Goal: Information Seeking & Learning: Learn about a topic

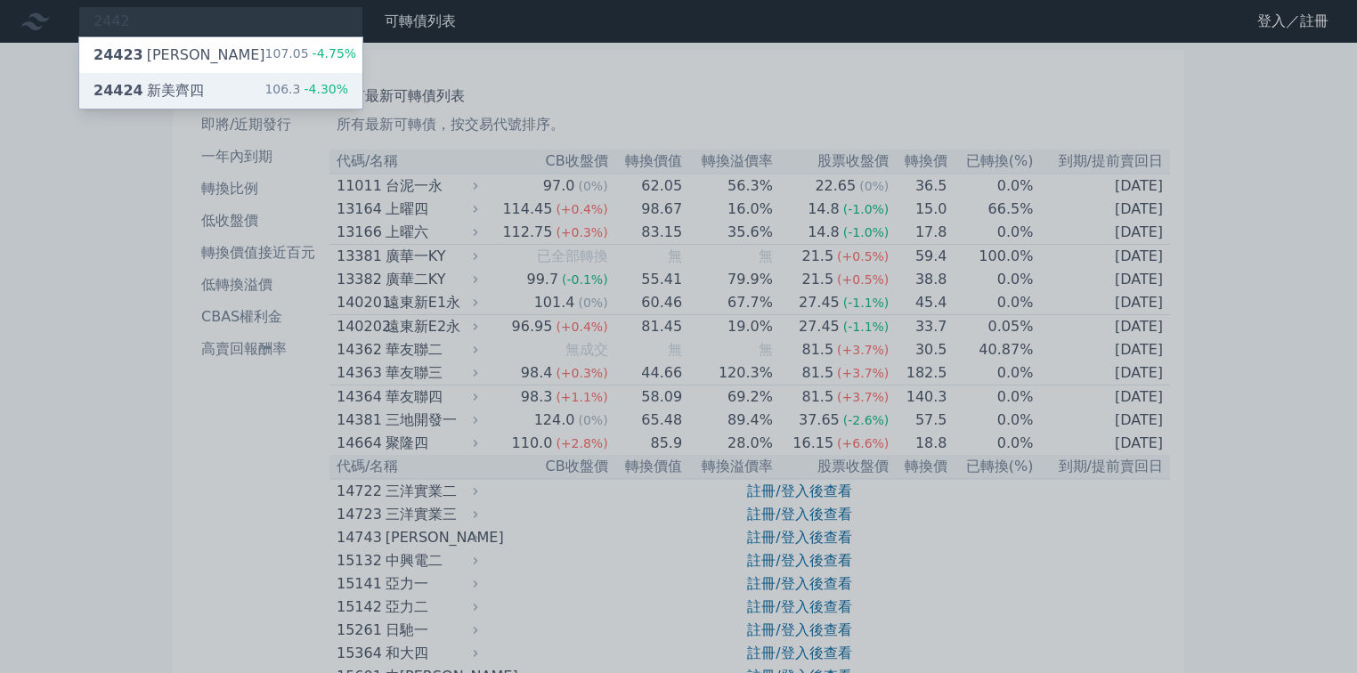
type input "2442"
click at [188, 90] on div "24424 新美齊四" at bounding box center [149, 90] width 110 height 21
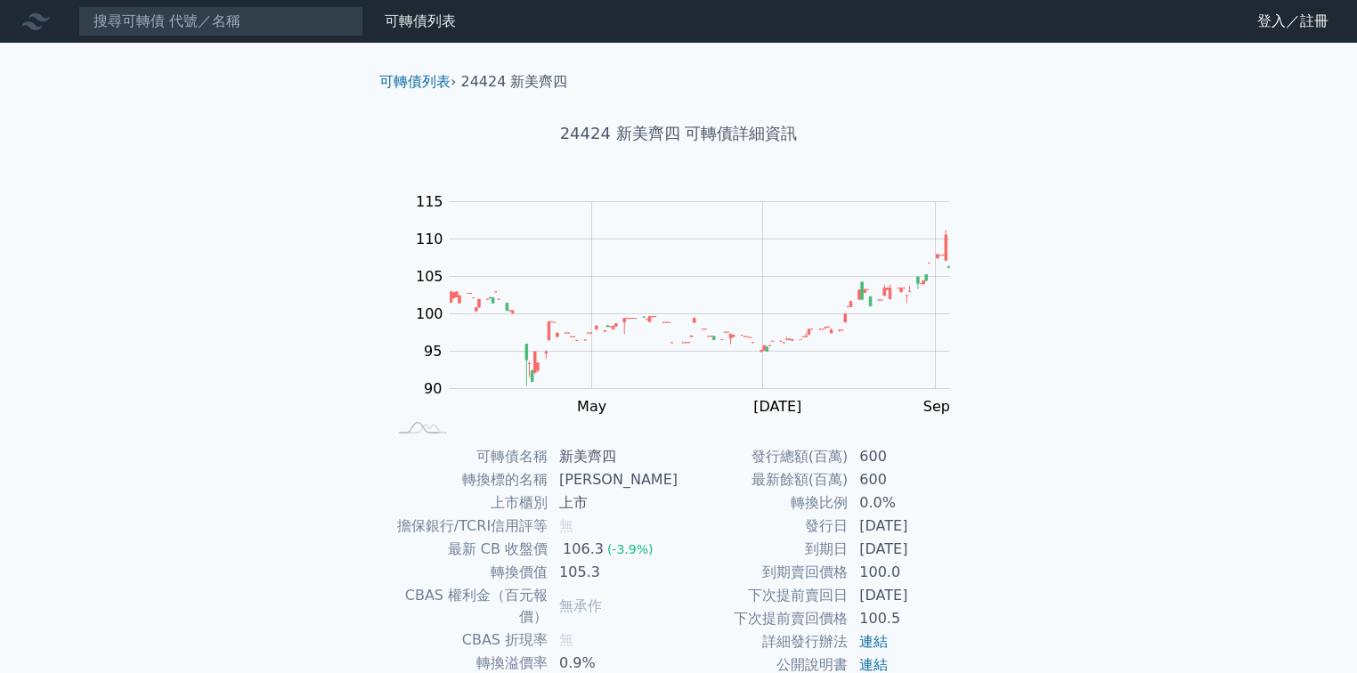
scroll to position [71, 0]
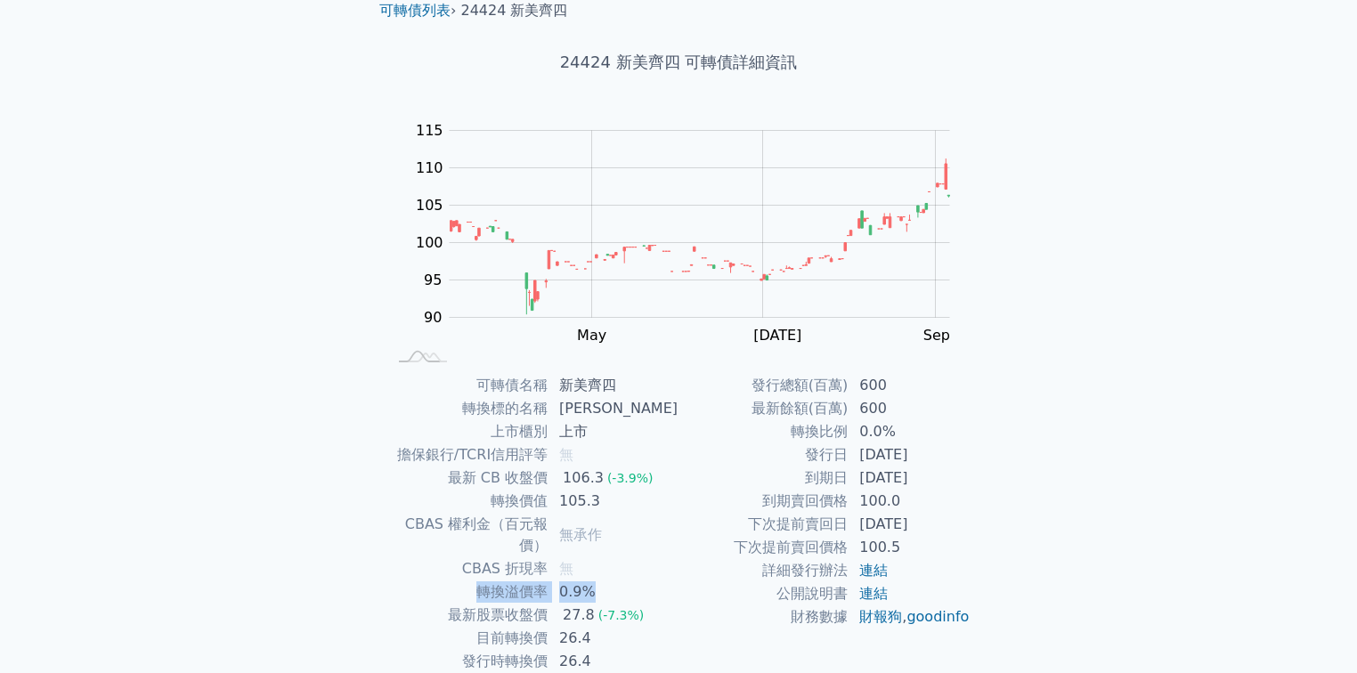
drag, startPoint x: 502, startPoint y: 569, endPoint x: 623, endPoint y: 565, distance: 121.2
click at [622, 581] on tr "轉換溢價率 0.9%" at bounding box center [532, 592] width 292 height 23
drag, startPoint x: 495, startPoint y: 506, endPoint x: 614, endPoint y: 502, distance: 118.5
click at [614, 502] on tr "轉換價值 105.3" at bounding box center [532, 501] width 292 height 23
click at [614, 502] on td "105.3" at bounding box center [614, 501] width 130 height 23
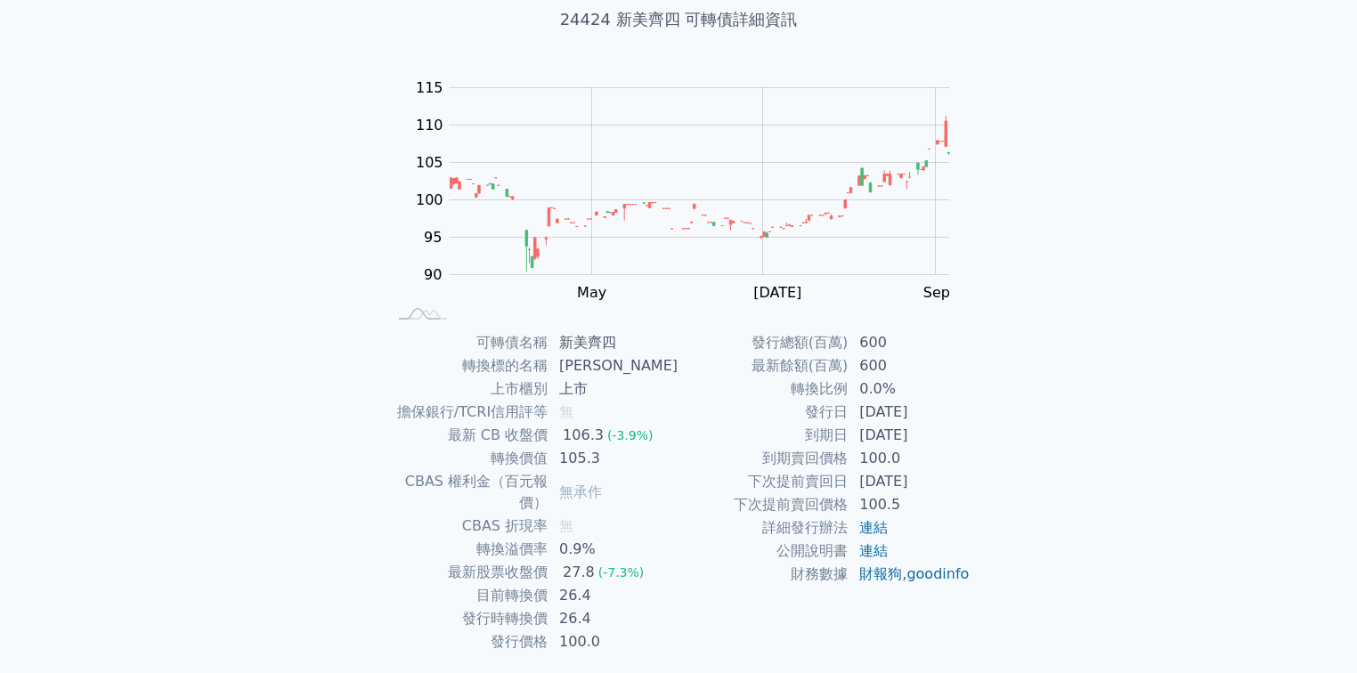
scroll to position [151, 0]
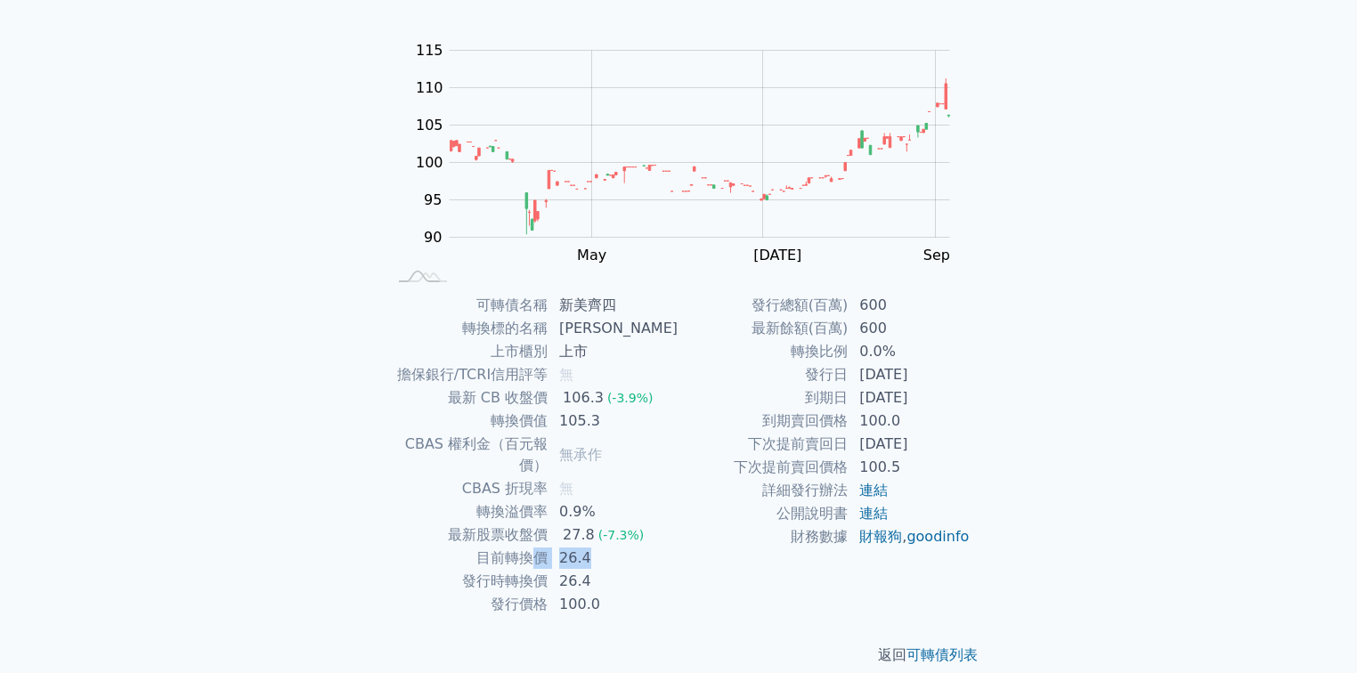
drag, startPoint x: 598, startPoint y: 542, endPoint x: 537, endPoint y: 535, distance: 61.9
click at [537, 547] on tr "目前轉換價 26.4" at bounding box center [532, 558] width 292 height 23
click at [536, 547] on td "目前轉換價" at bounding box center [467, 558] width 162 height 23
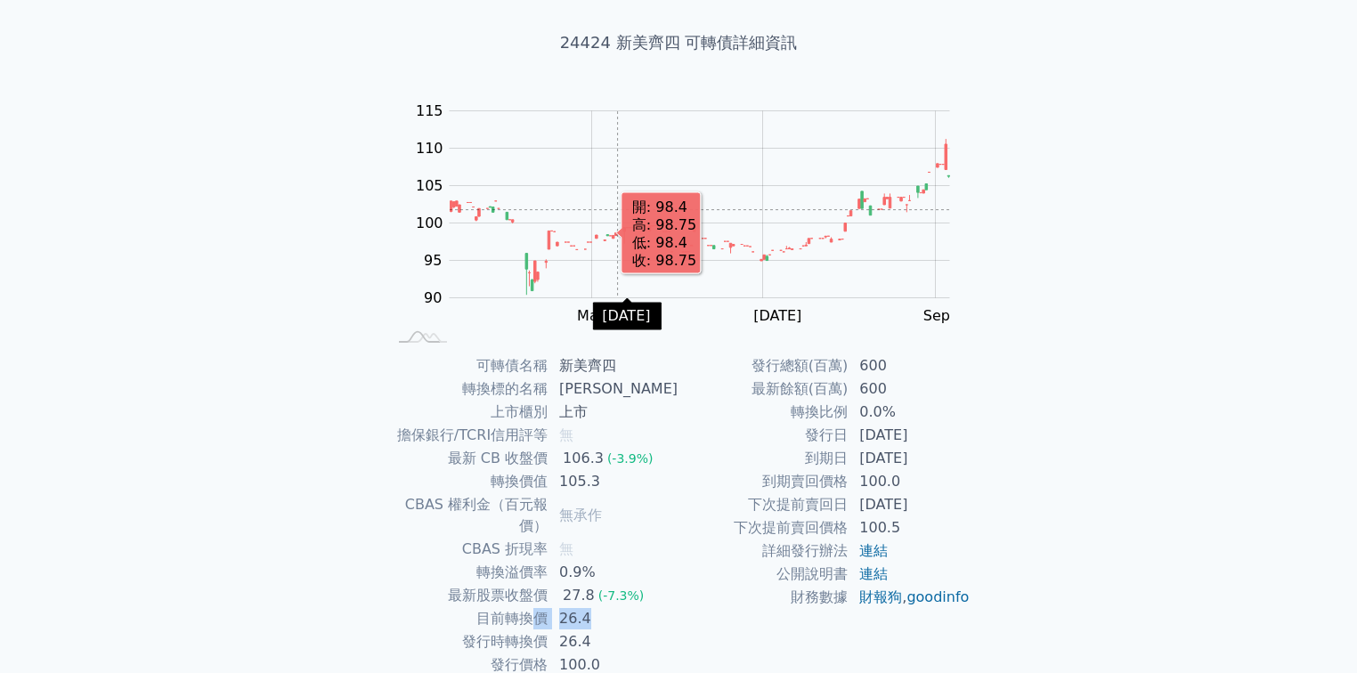
scroll to position [0, 0]
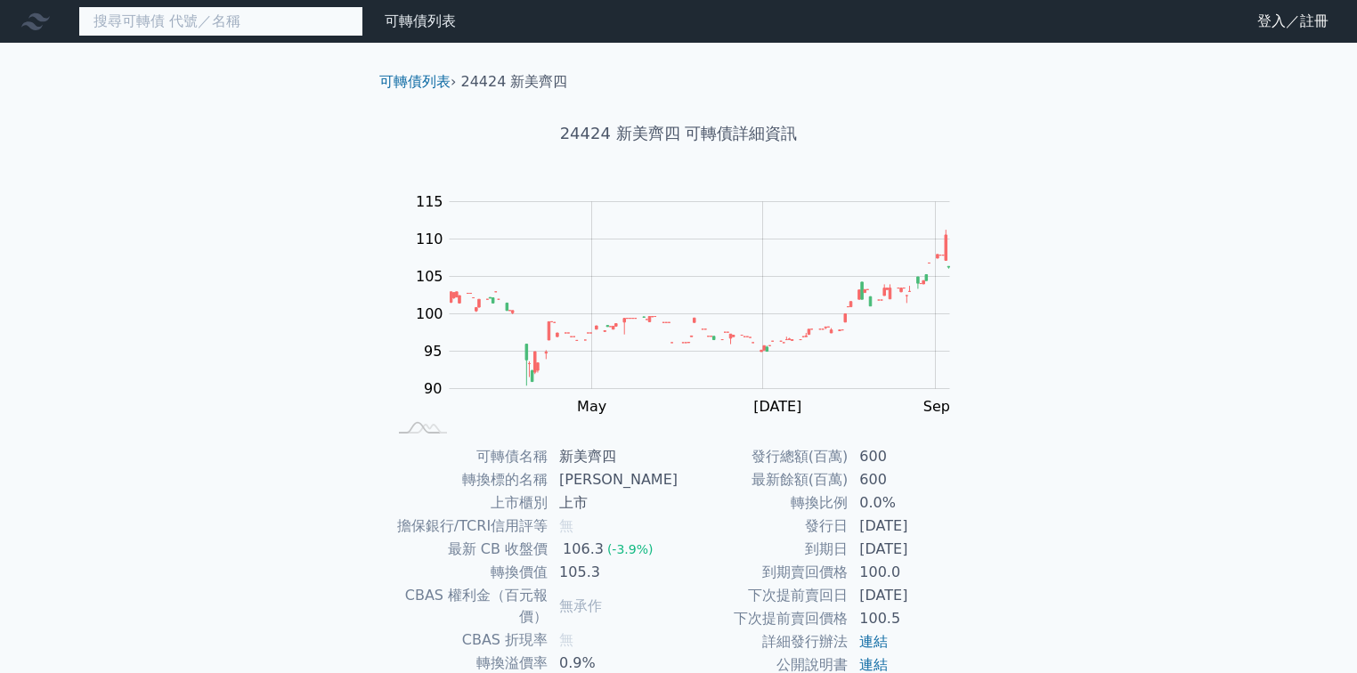
click at [246, 28] on input at bounding box center [220, 21] width 285 height 30
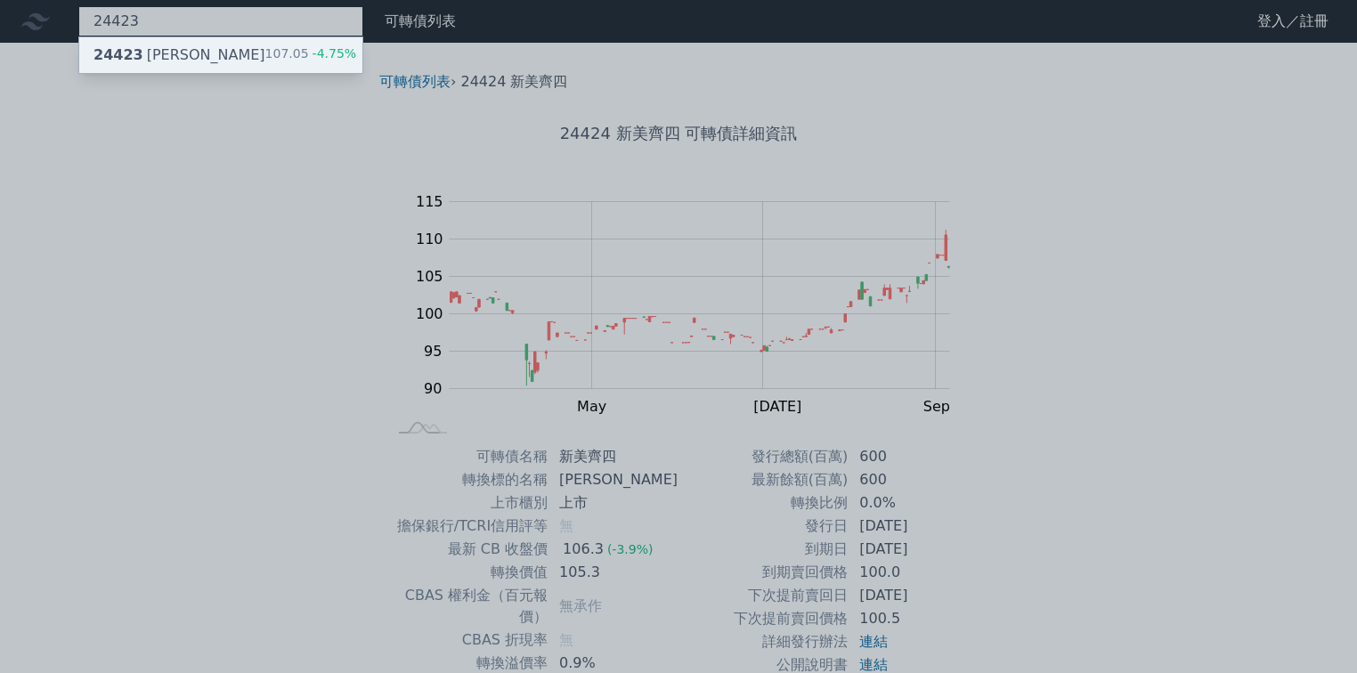
type input "24423"
click at [258, 54] on div "24423 新美齊三 107.05 -4.75%" at bounding box center [220, 55] width 283 height 36
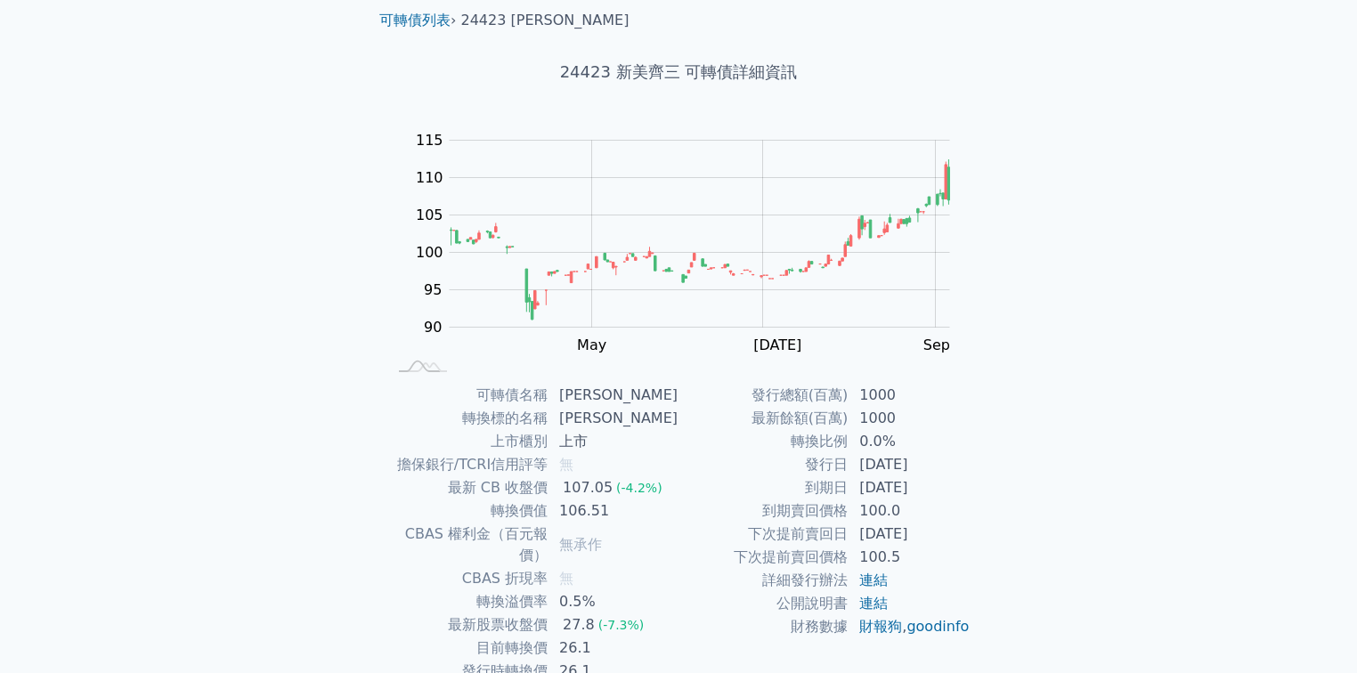
scroll to position [142, 0]
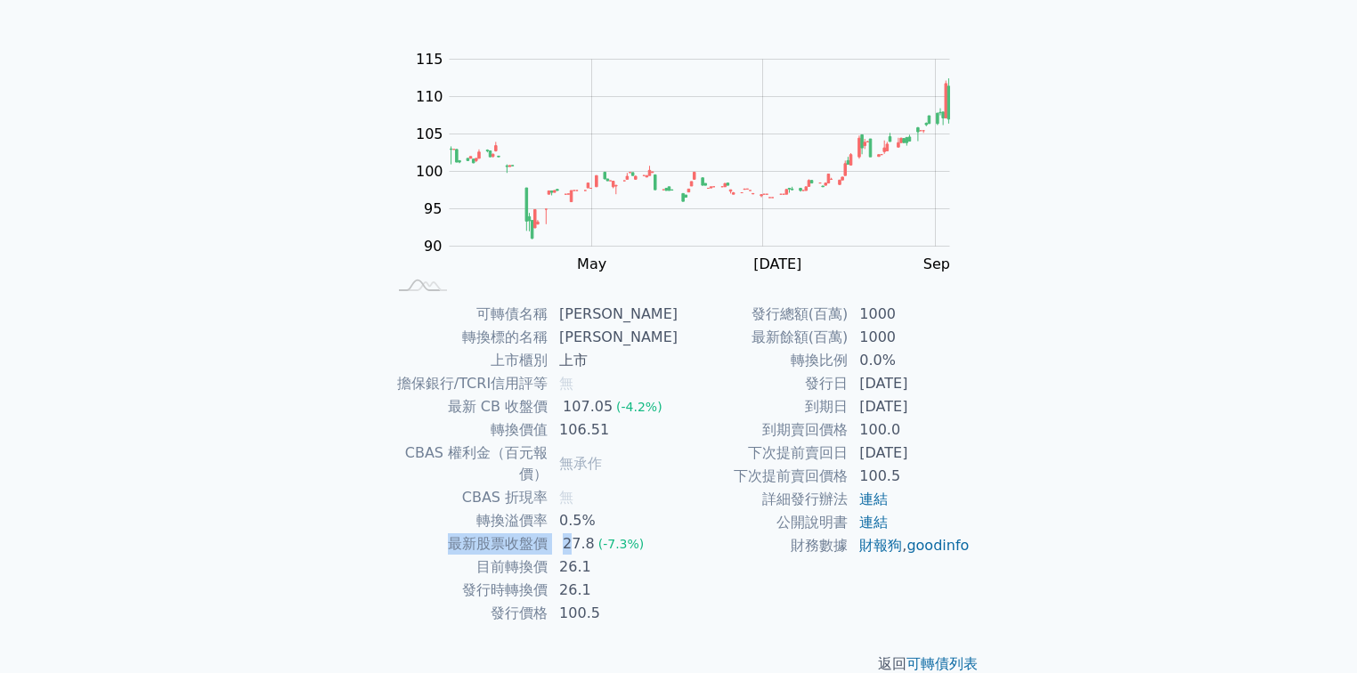
drag, startPoint x: 459, startPoint y: 531, endPoint x: 579, endPoint y: 532, distance: 120.2
click at [579, 533] on tr "最新股票收盤價 27.8 (-7.3%)" at bounding box center [532, 544] width 292 height 23
drag, startPoint x: 491, startPoint y: 541, endPoint x: 588, endPoint y: 549, distance: 97.3
click at [589, 556] on tr "目前轉換價 26.1" at bounding box center [532, 567] width 292 height 23
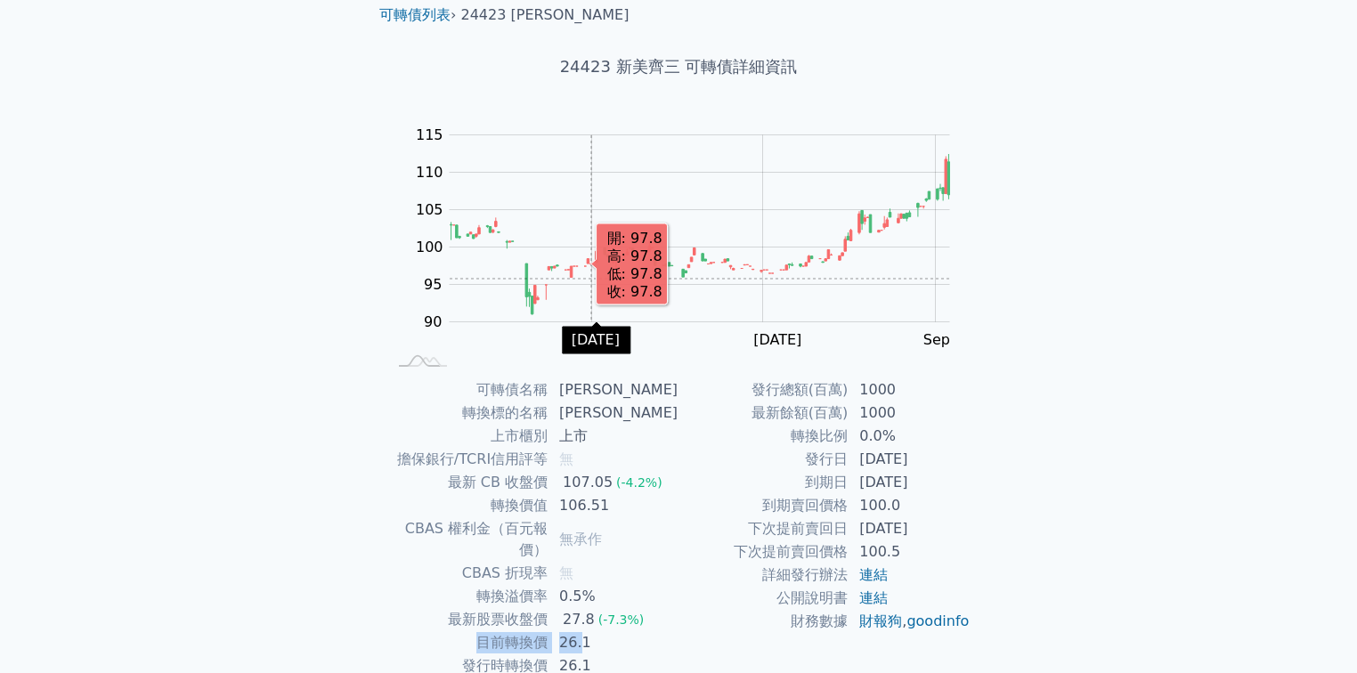
scroll to position [0, 0]
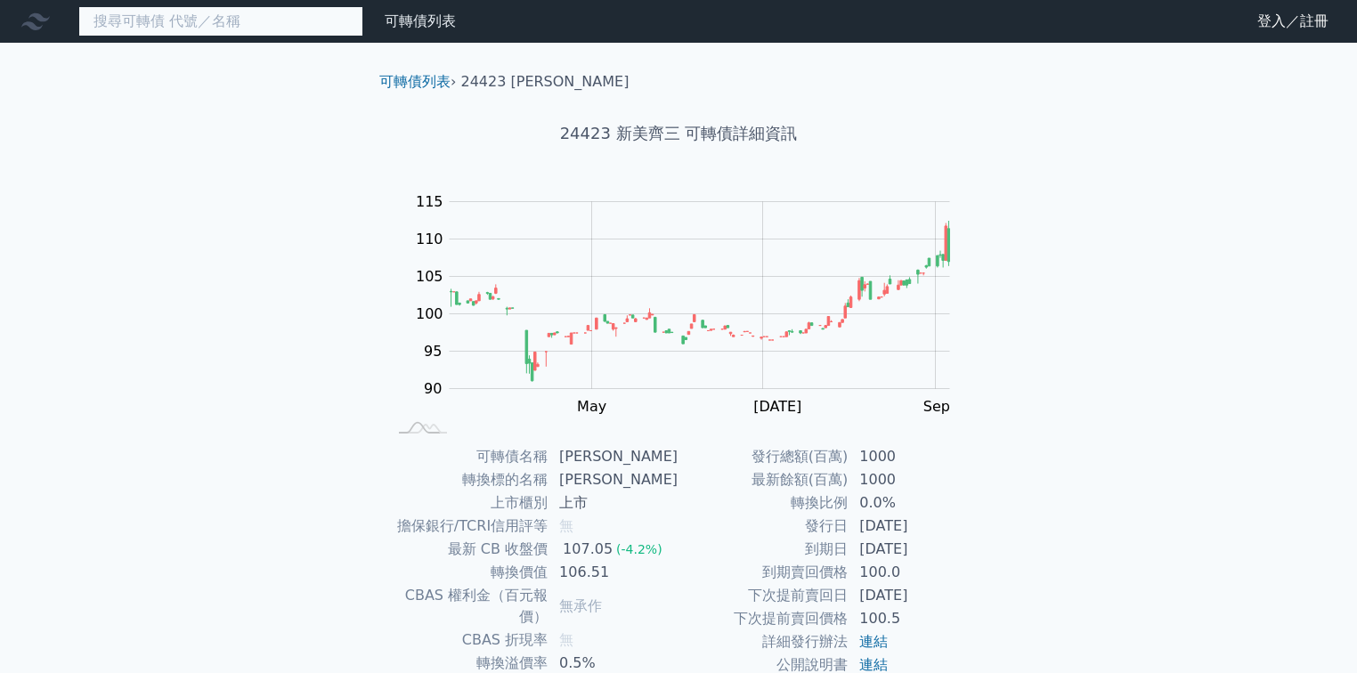
click at [214, 21] on input at bounding box center [220, 21] width 285 height 30
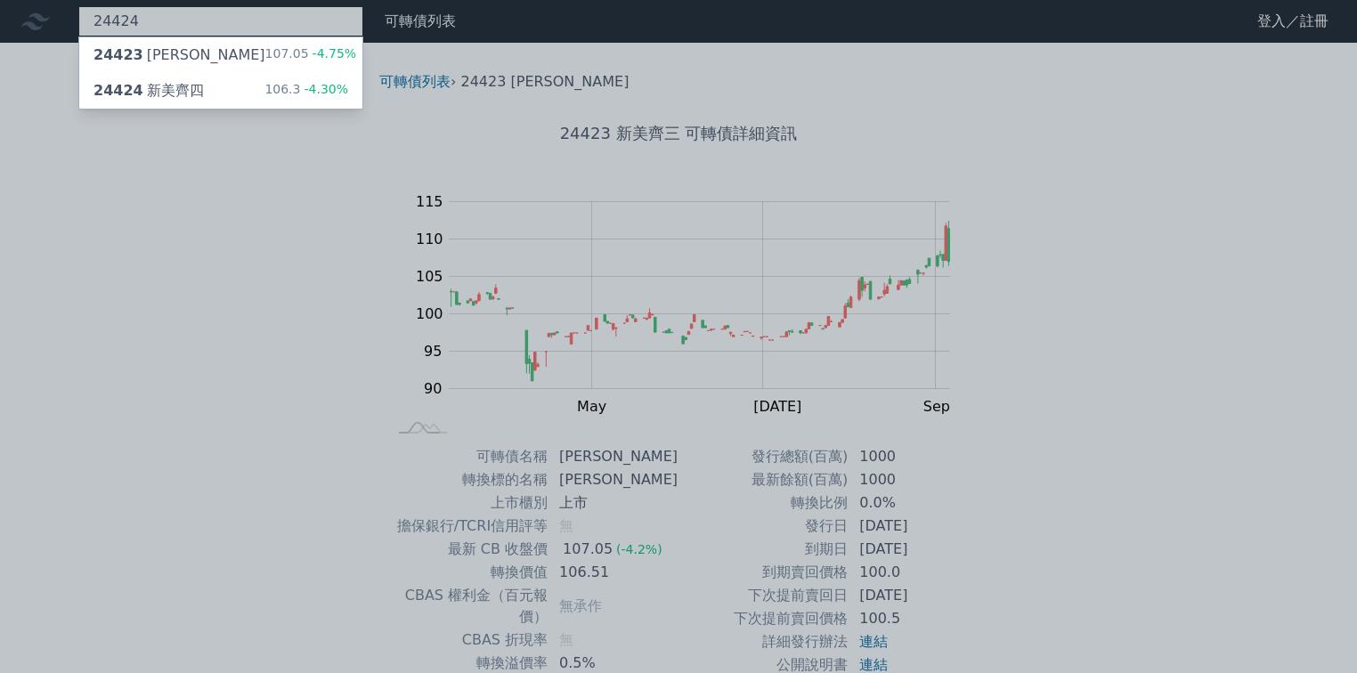
type input "24424"
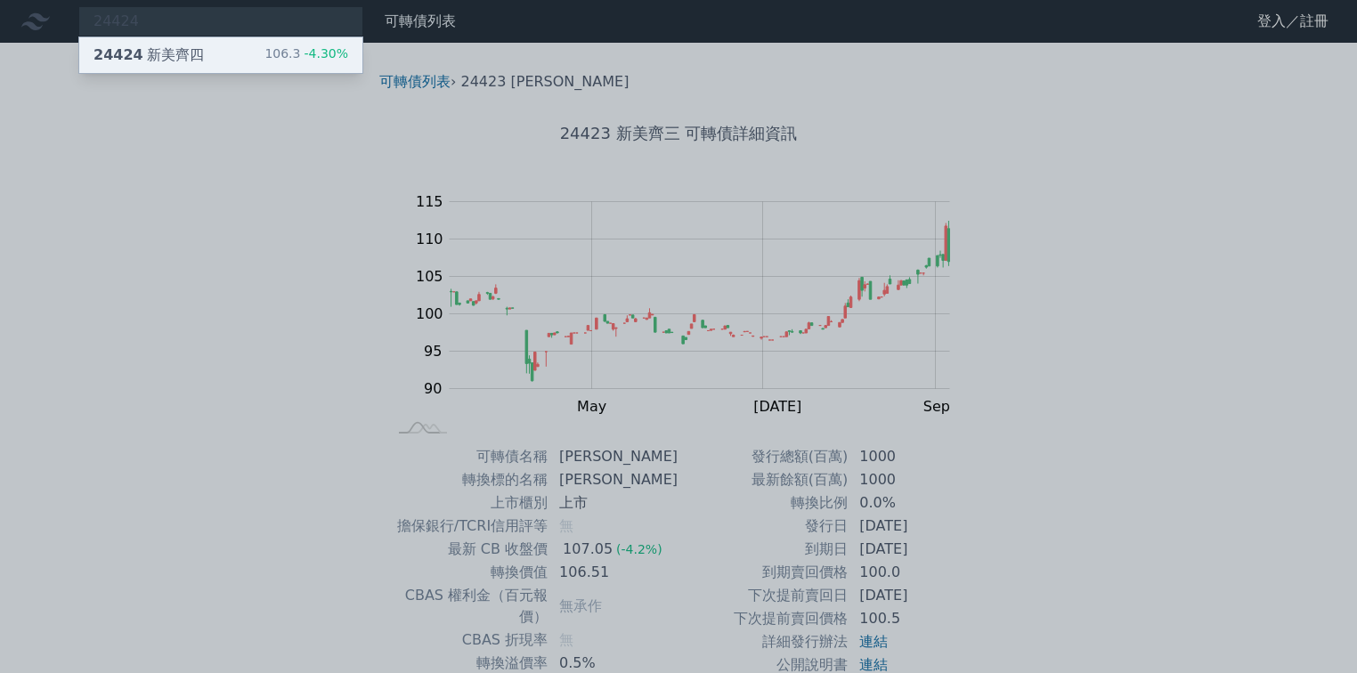
click at [215, 44] on div "24424 新美齊四 106.3 -4.30%" at bounding box center [220, 55] width 283 height 36
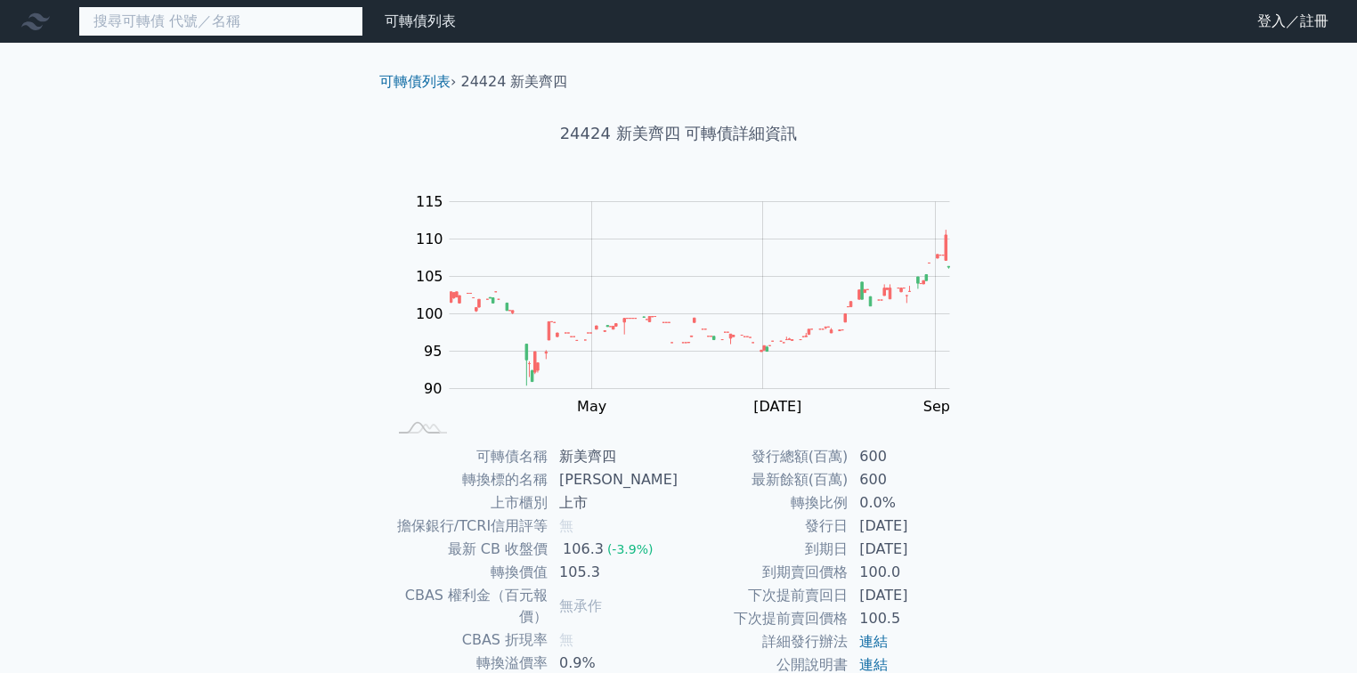
click at [194, 28] on input at bounding box center [220, 21] width 285 height 30
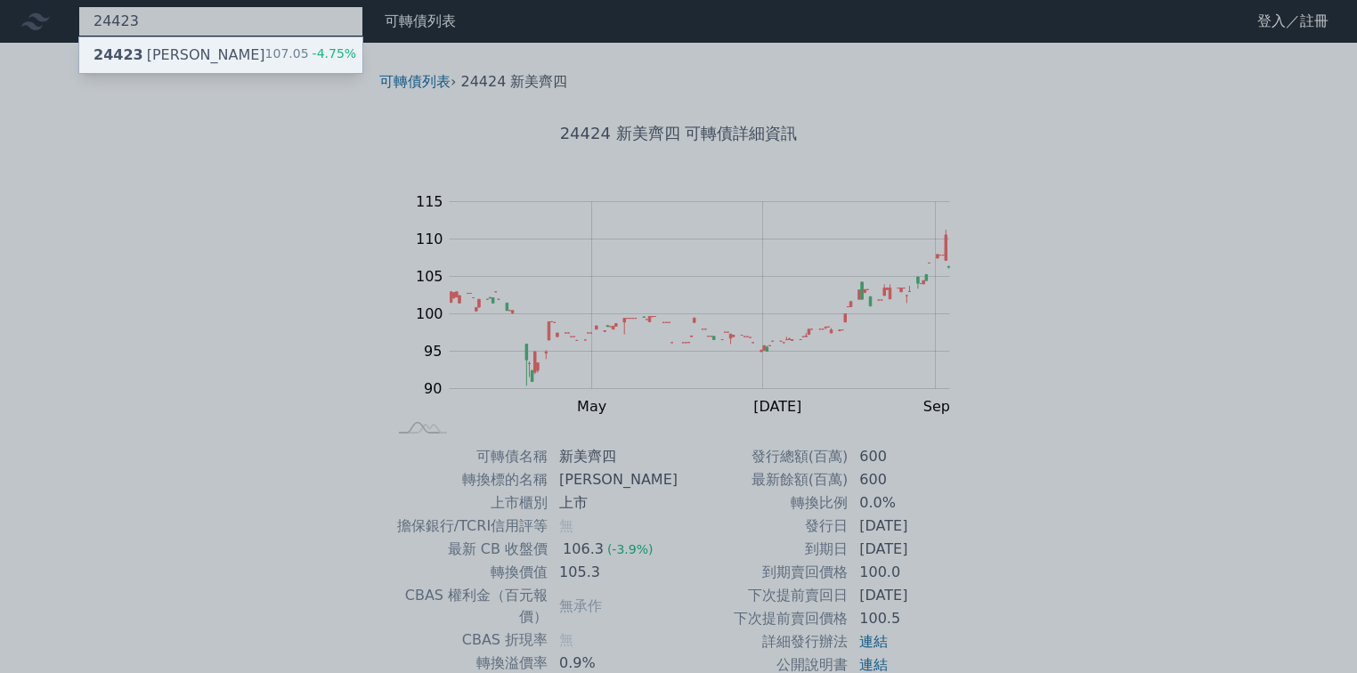
type input "24423"
click at [187, 54] on div "24423 [PERSON_NAME]" at bounding box center [180, 55] width 172 height 21
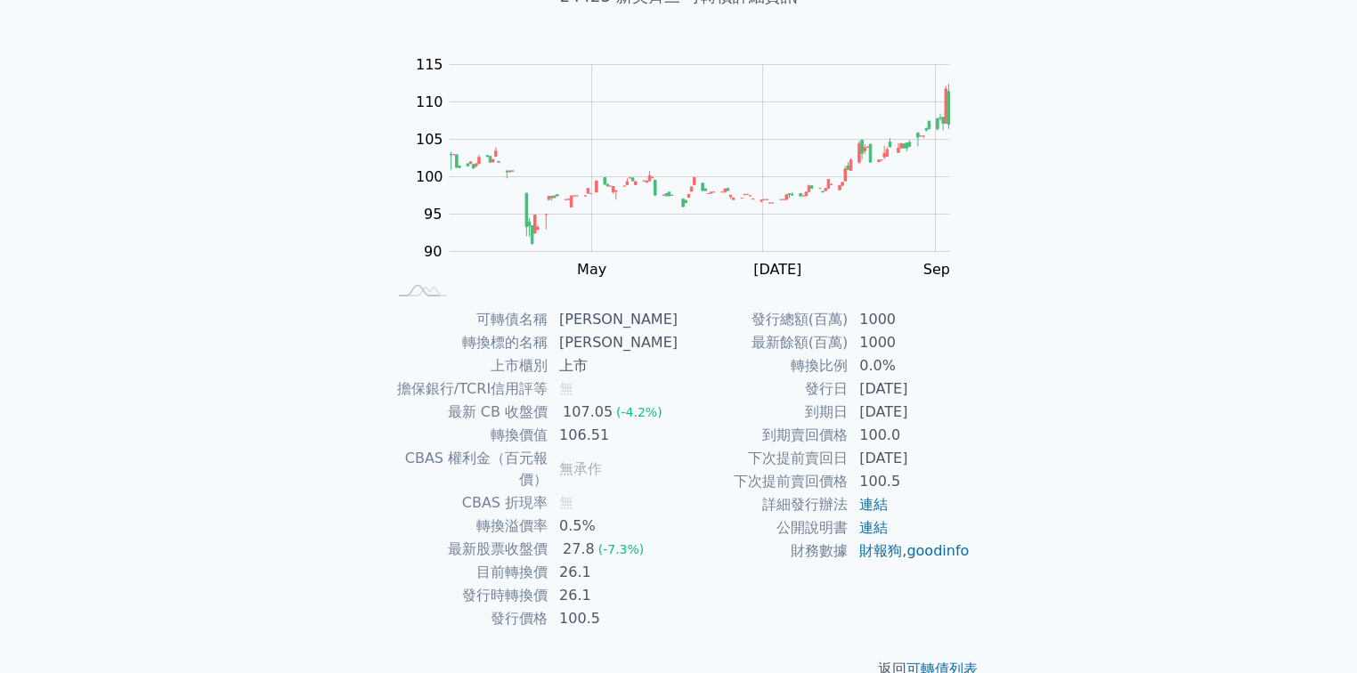
scroll to position [142, 0]
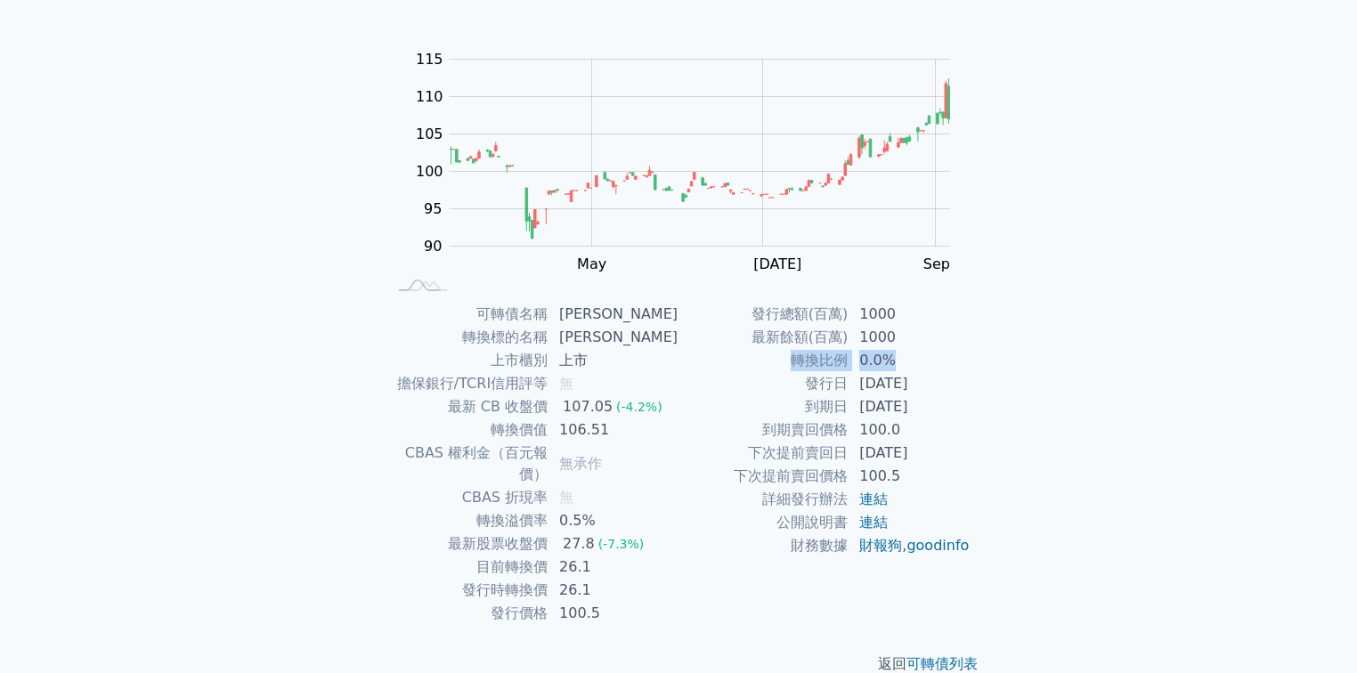
drag, startPoint x: 780, startPoint y: 356, endPoint x: 913, endPoint y: 367, distance: 133.1
click at [910, 367] on tr "轉換比例 0.0%" at bounding box center [825, 360] width 292 height 23
drag, startPoint x: 905, startPoint y: 431, endPoint x: 737, endPoint y: 437, distance: 167.5
click at [722, 421] on tr "到期賣回價格 100.0" at bounding box center [825, 430] width 292 height 23
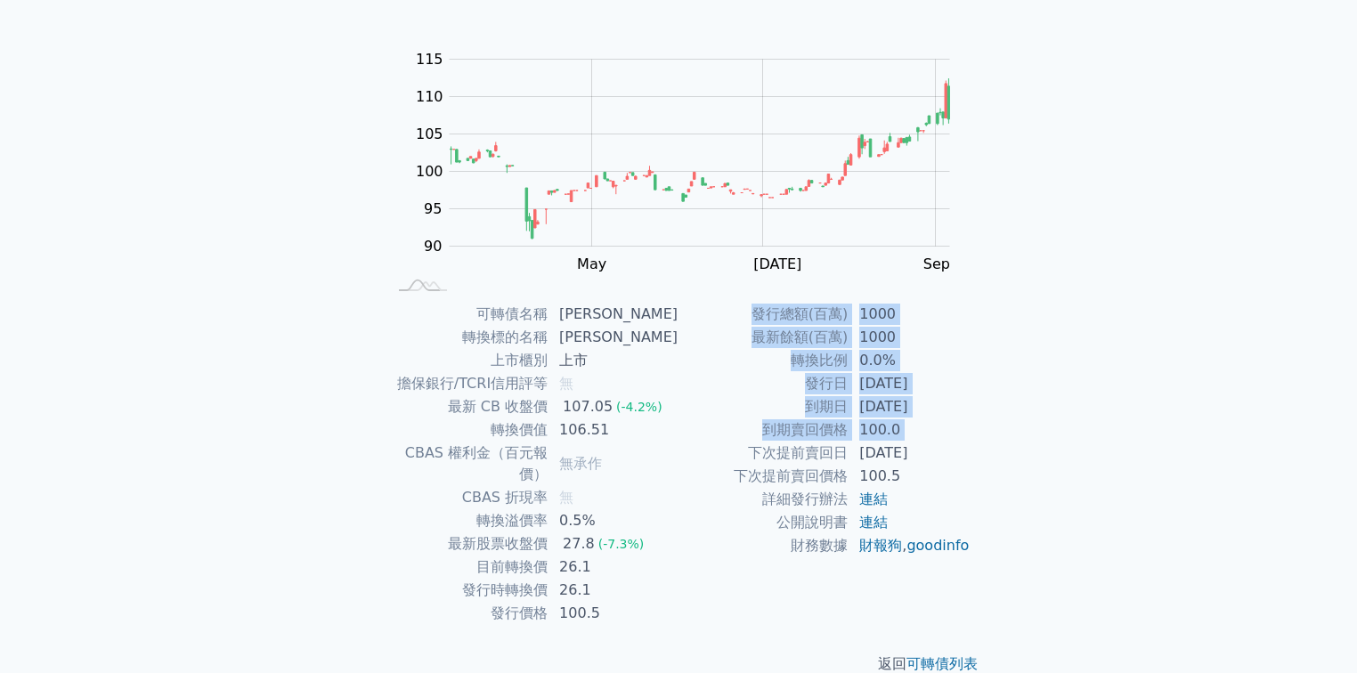
drag, startPoint x: 742, startPoint y: 450, endPoint x: 977, endPoint y: 456, distance: 235.2
click at [974, 456] on div "可轉債名稱 新美齊三 轉換標的名稱 新美齊 上市櫃別 上市 擔保銀行/TCRI信用評等 無 最新 CB 收盤價 107.05 (-4.2%) 轉換價值 106…" at bounding box center [678, 464] width 627 height 322
click at [977, 456] on div "可轉債名稱 新美齊三 轉換標的名稱 新美齊 上市櫃別 上市 擔保銀行/TCRI信用評等 無 最新 CB 收盤價 107.05 (-4.2%) 轉換價值 106…" at bounding box center [678, 464] width 627 height 322
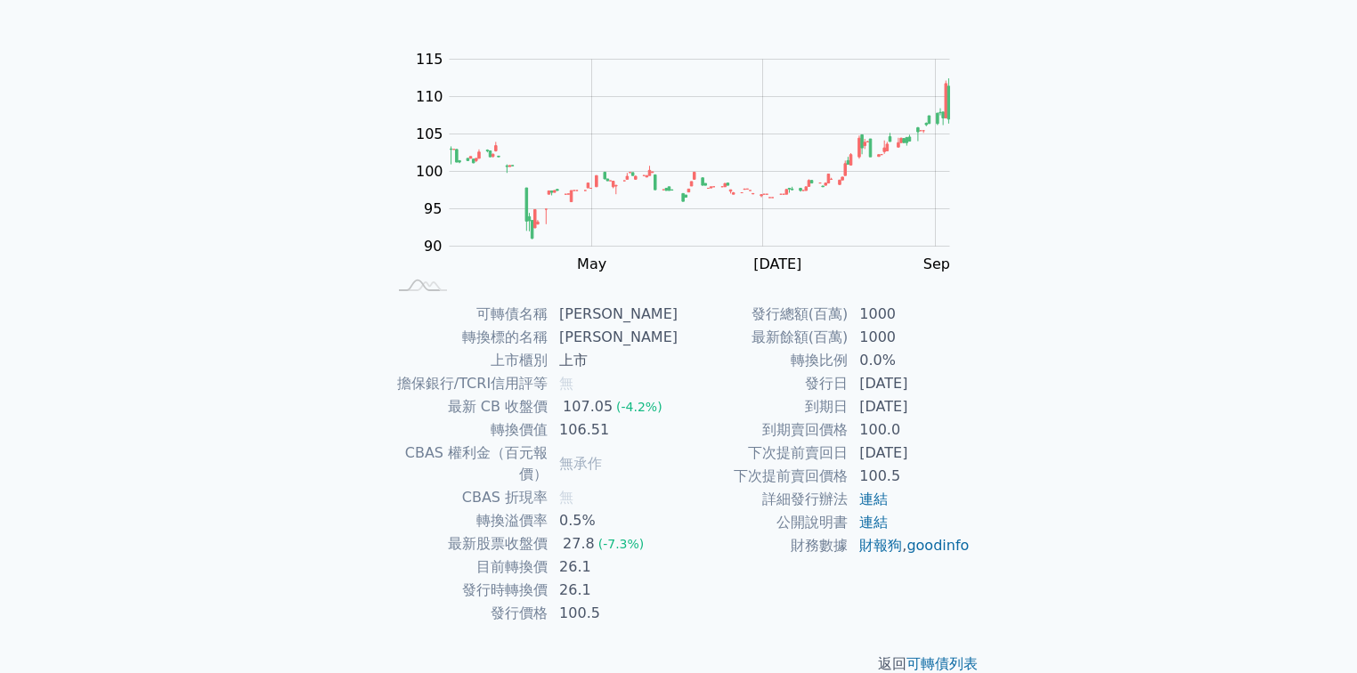
click at [923, 466] on td "100.5" at bounding box center [910, 476] width 122 height 23
drag, startPoint x: 947, startPoint y: 449, endPoint x: 725, endPoint y: 440, distance: 222.8
click at [706, 440] on tbody "發行總額(百萬) 1000 最新餘額(百萬) 1000 轉換比例 0.0% 發行日 [DATE] 到期日 [DATE] 到期賣回價格 100.0 下次提前賣回…" at bounding box center [825, 430] width 292 height 255
click at [832, 459] on td "下次提前賣回日" at bounding box center [764, 453] width 170 height 23
click at [772, 469] on td "下次提前賣回價格" at bounding box center [764, 476] width 170 height 23
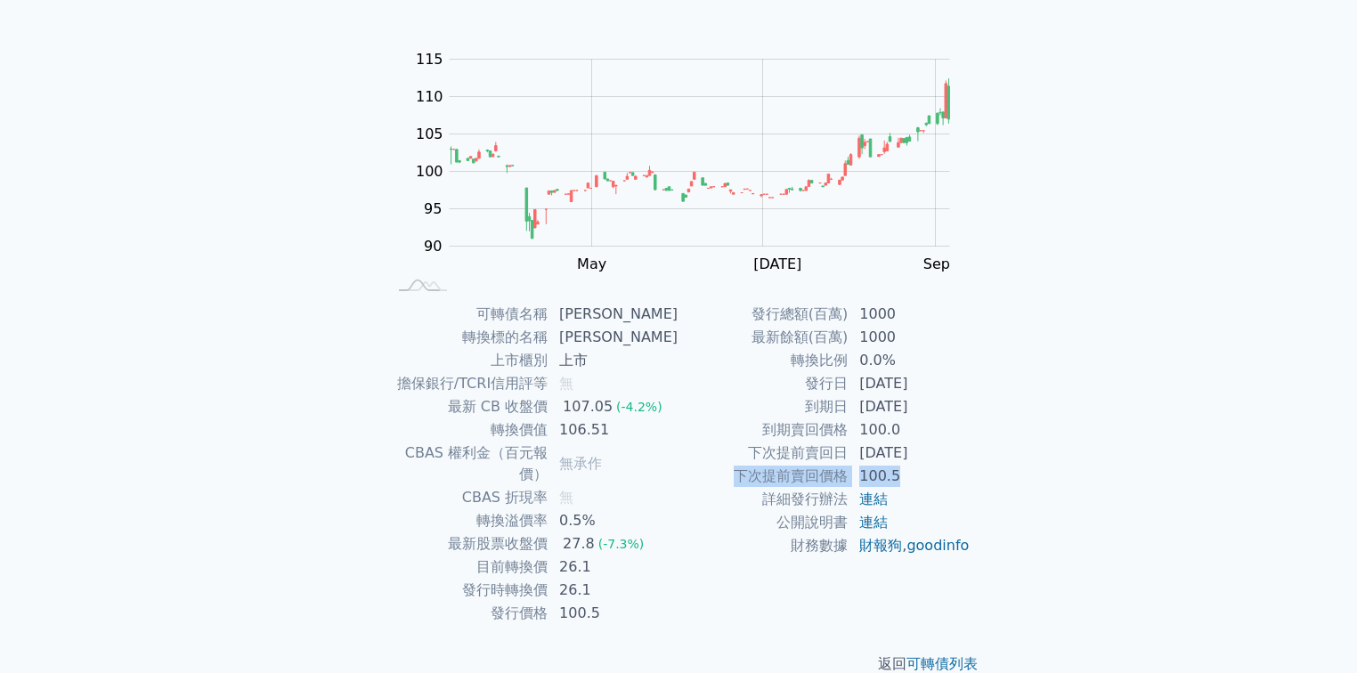
drag, startPoint x: 736, startPoint y: 469, endPoint x: 914, endPoint y: 480, distance: 177.5
click at [907, 481] on tr "下次提前賣回價格 100.5" at bounding box center [825, 476] width 292 height 23
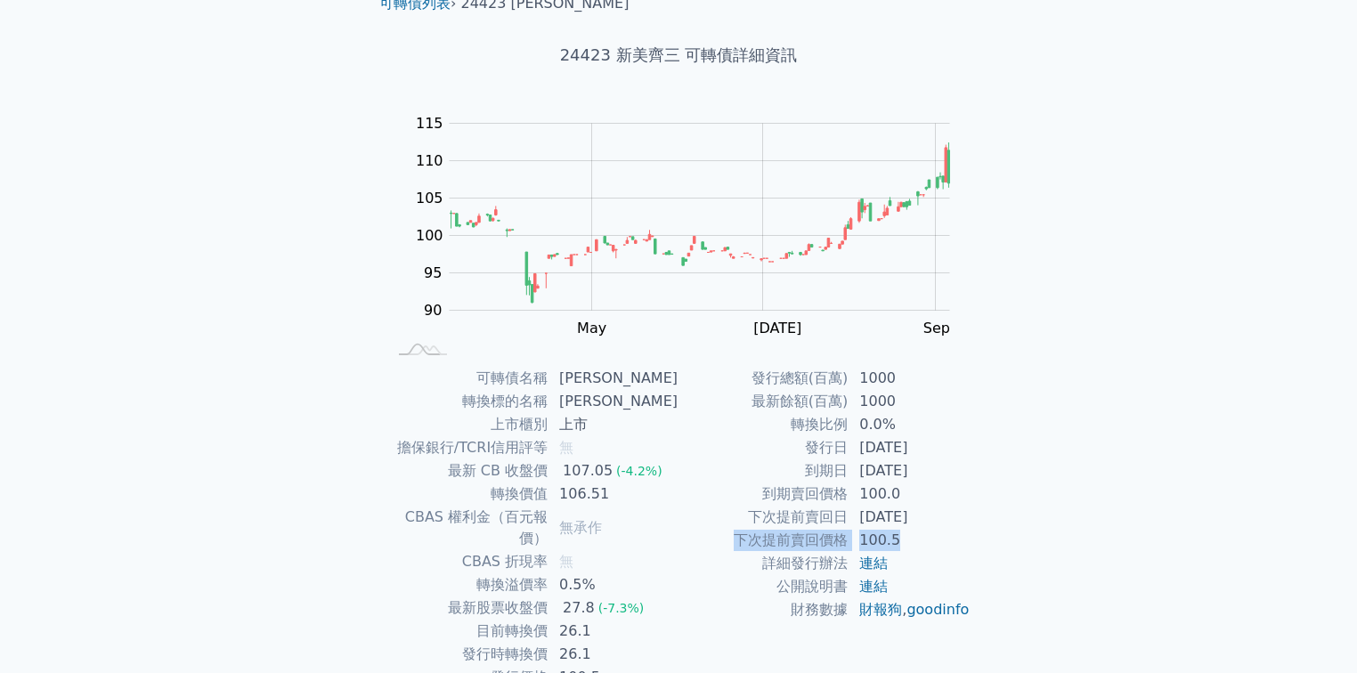
scroll to position [151, 0]
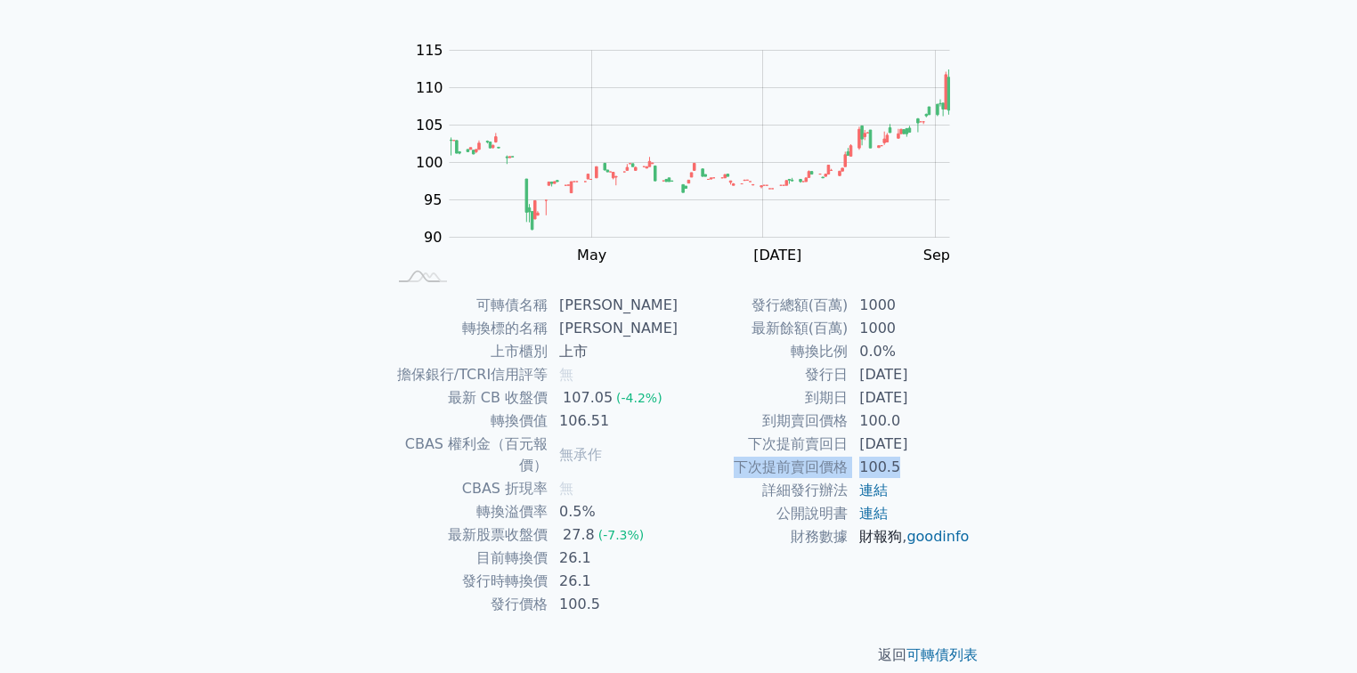
click at [889, 534] on link "財報狗" at bounding box center [880, 536] width 43 height 17
click at [907, 545] on link "goodinfo" at bounding box center [938, 536] width 62 height 17
